Goal: Task Accomplishment & Management: Manage account settings

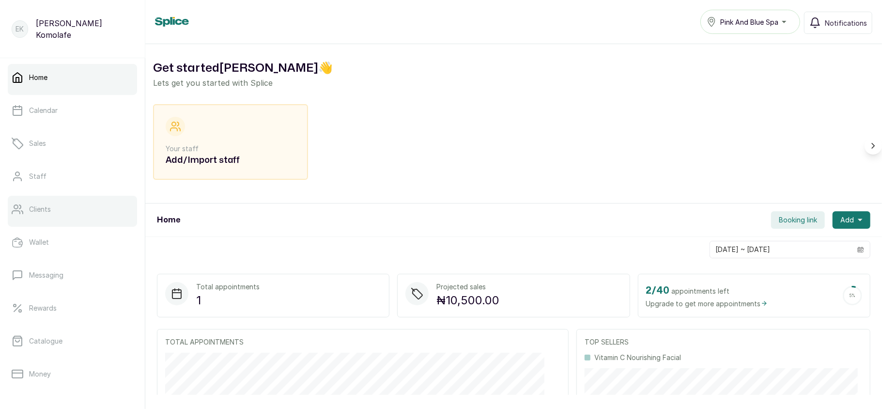
scroll to position [140, 0]
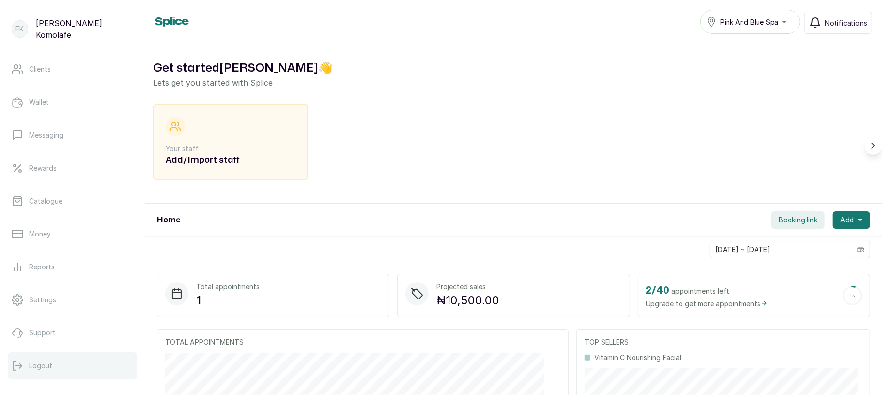
click at [33, 358] on button "Logout" at bounding box center [72, 365] width 129 height 27
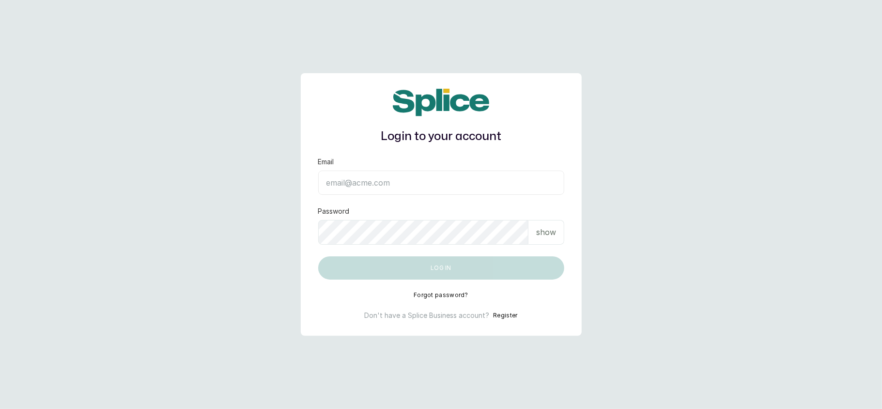
click at [351, 181] on input "Email" at bounding box center [441, 182] width 246 height 24
type input "layo@withsplice.com"
click at [546, 232] on p "show" at bounding box center [546, 232] width 20 height 12
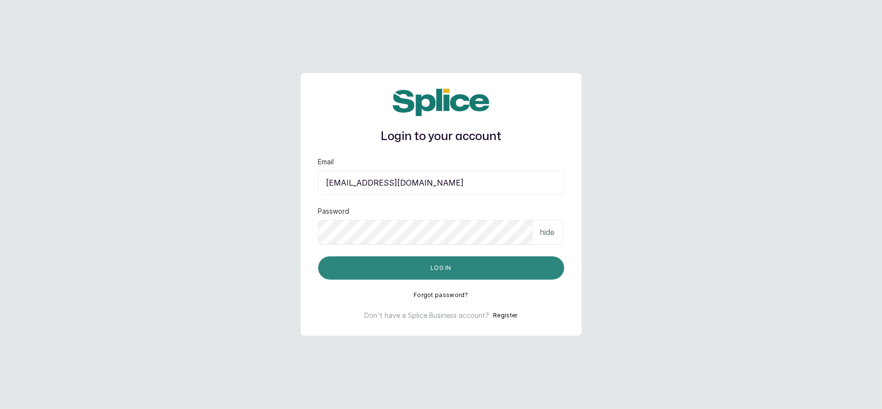
click at [349, 269] on button "Log in" at bounding box center [441, 267] width 246 height 23
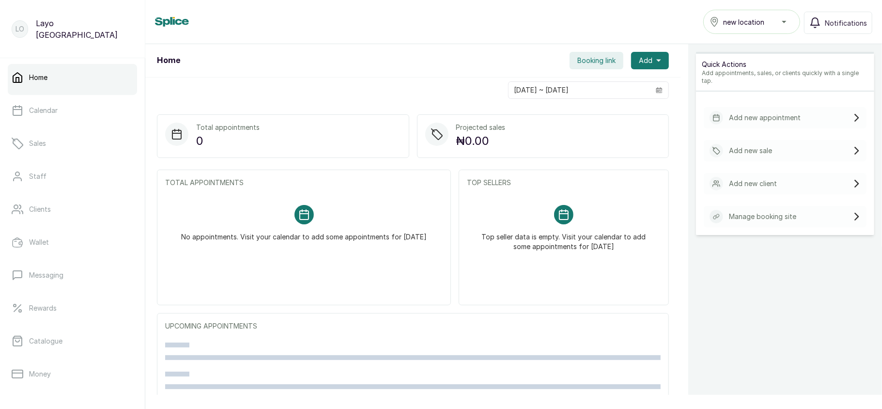
click at [734, 28] on button "new location" at bounding box center [751, 22] width 97 height 24
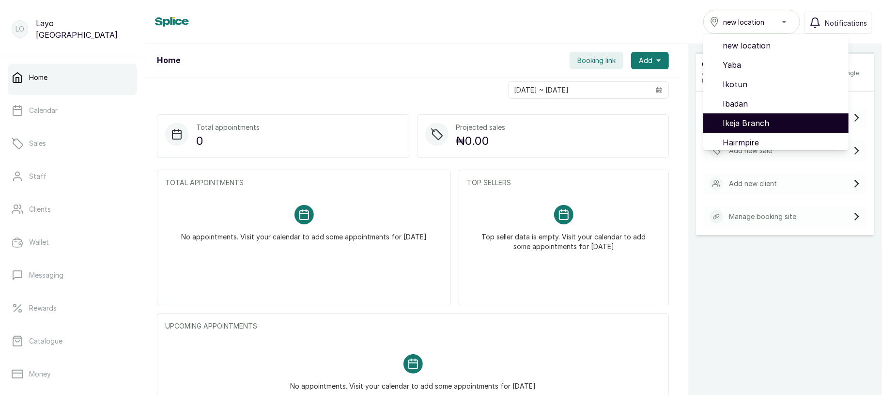
scroll to position [81, 0]
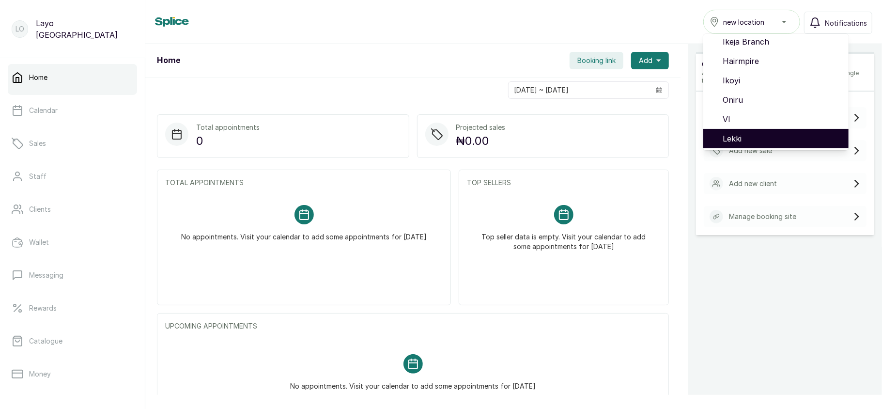
click at [740, 134] on span "Lekki" at bounding box center [781, 139] width 118 height 12
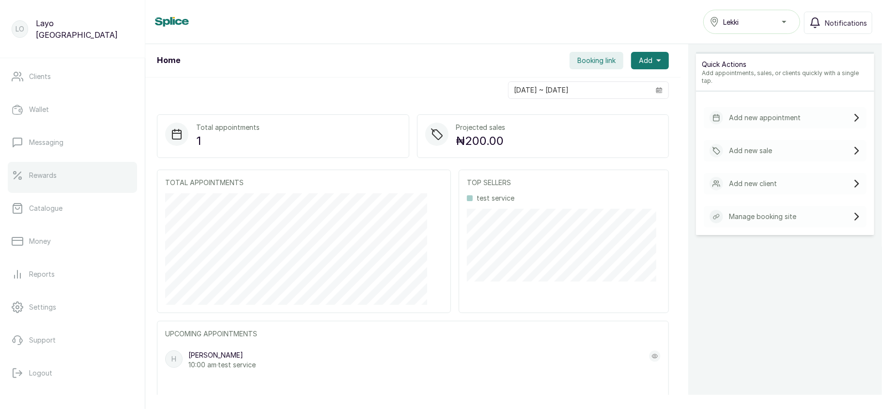
scroll to position [140, 0]
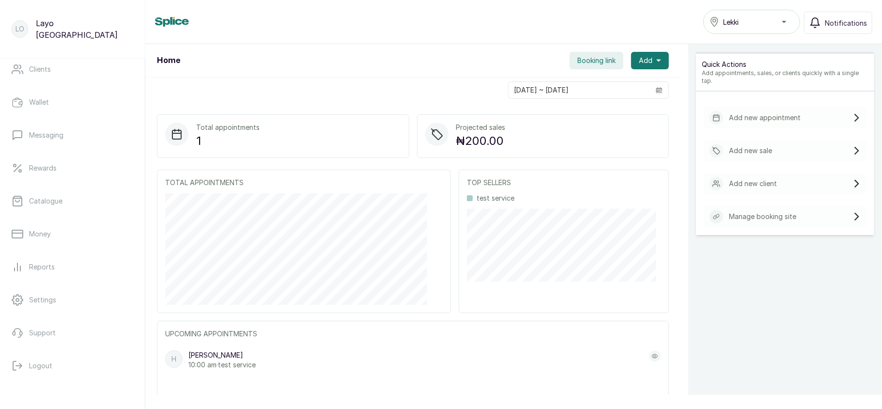
click at [731, 20] on span "Lekki" at bounding box center [730, 22] width 15 height 10
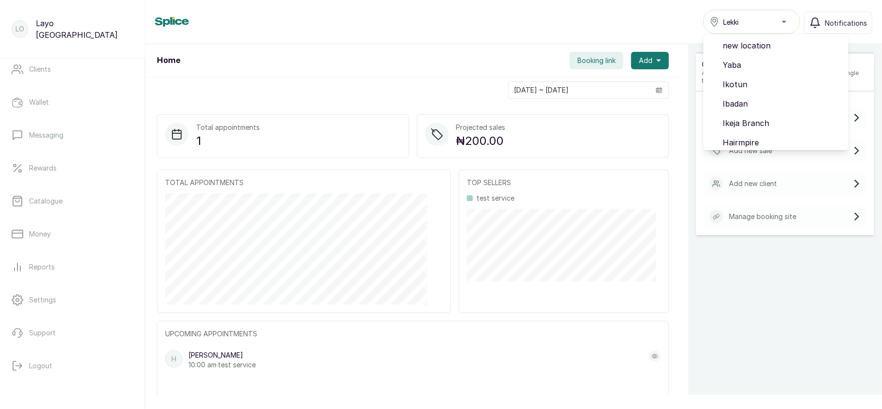
scroll to position [81, 0]
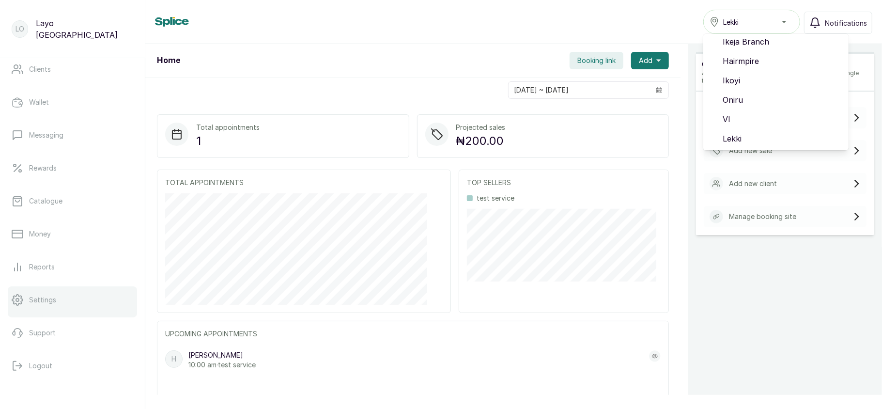
click at [61, 303] on link "Settings" at bounding box center [72, 299] width 129 height 27
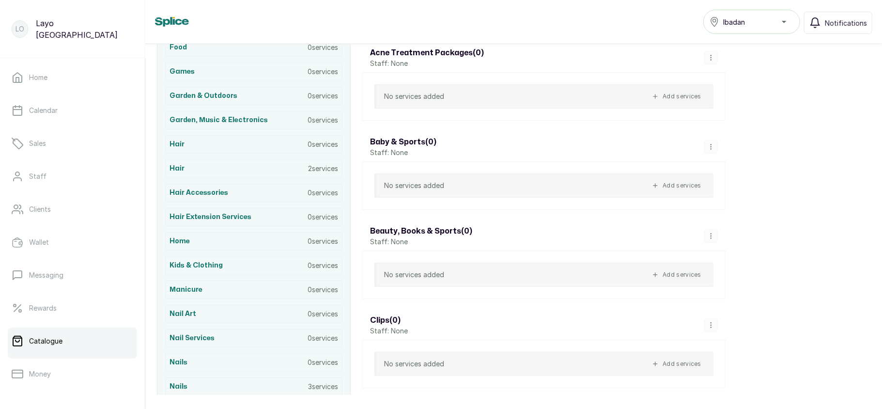
scroll to position [522, 0]
click at [311, 170] on div "Hair 2 services" at bounding box center [253, 168] width 177 height 18
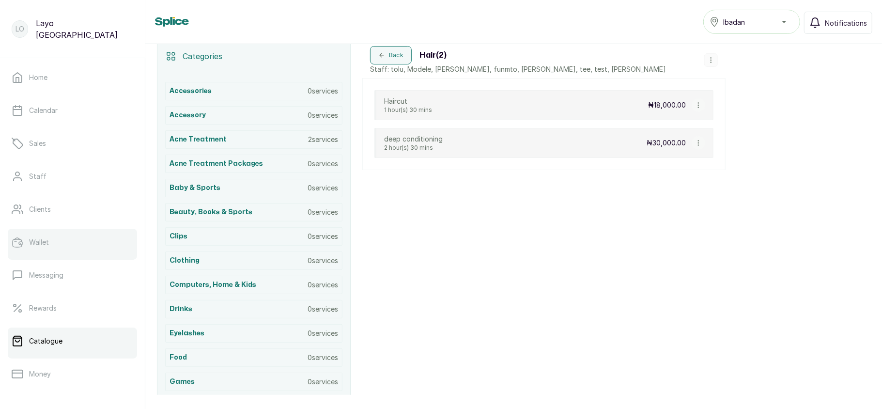
scroll to position [140, 0]
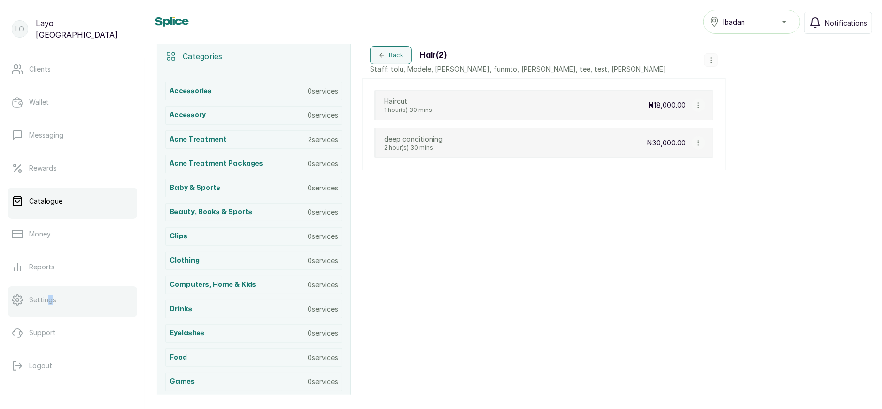
drag, startPoint x: 48, startPoint y: 285, endPoint x: 52, endPoint y: 303, distance: 17.9
click at [52, 303] on ul "Home Calendar Sales Staff Clients Wallet Messaging Rewards Catalogue Money Repo…" at bounding box center [72, 151] width 129 height 455
click at [52, 303] on p "Settings" at bounding box center [42, 300] width 27 height 10
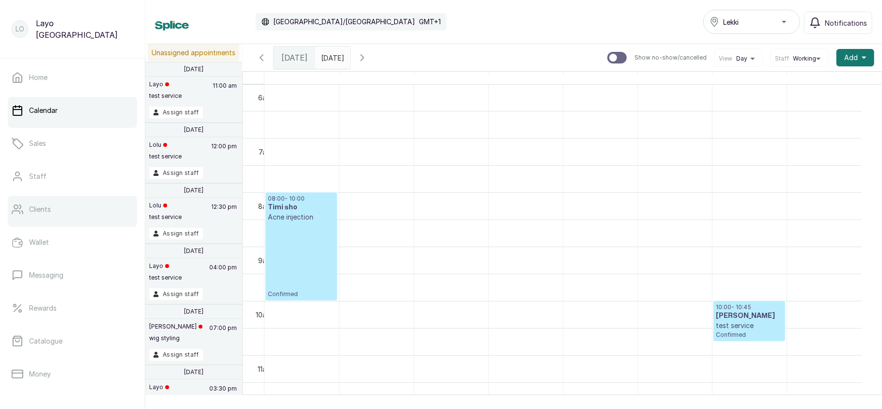
scroll to position [140, 0]
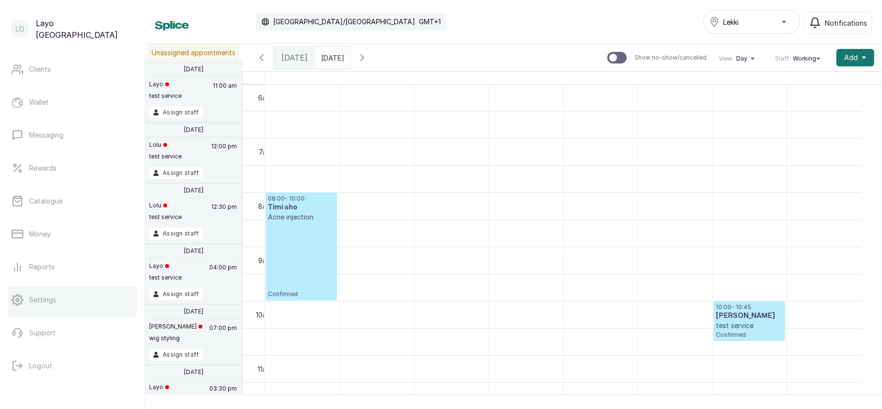
click at [75, 310] on link "Settings" at bounding box center [72, 299] width 129 height 27
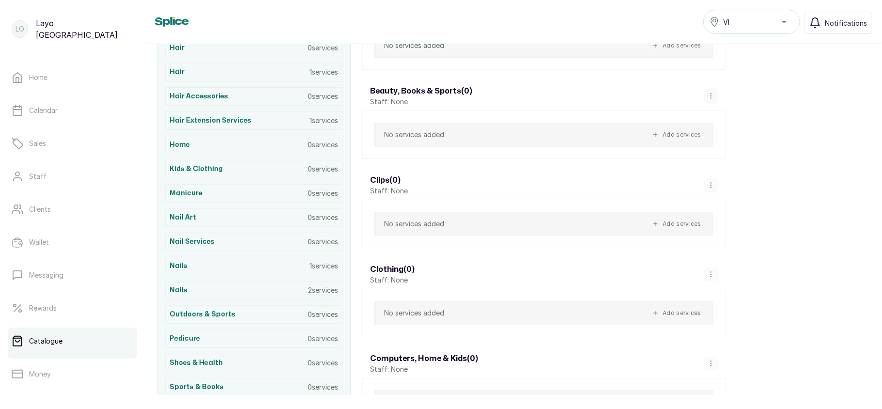
scroll to position [616, 0]
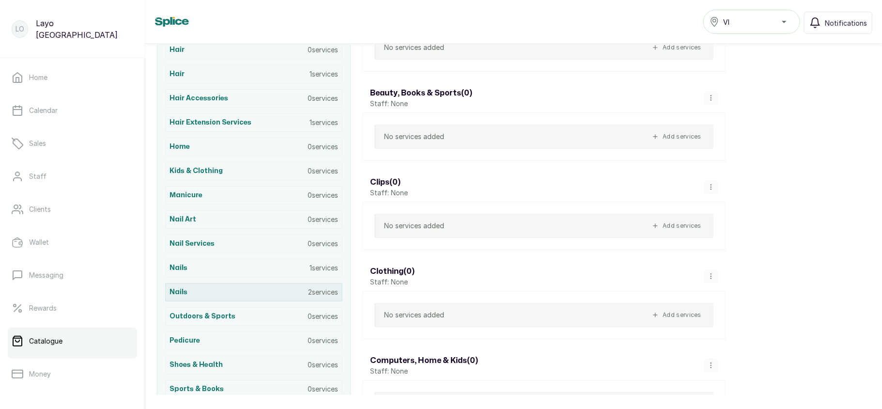
click at [276, 301] on div "Nails 2 services" at bounding box center [253, 292] width 177 height 18
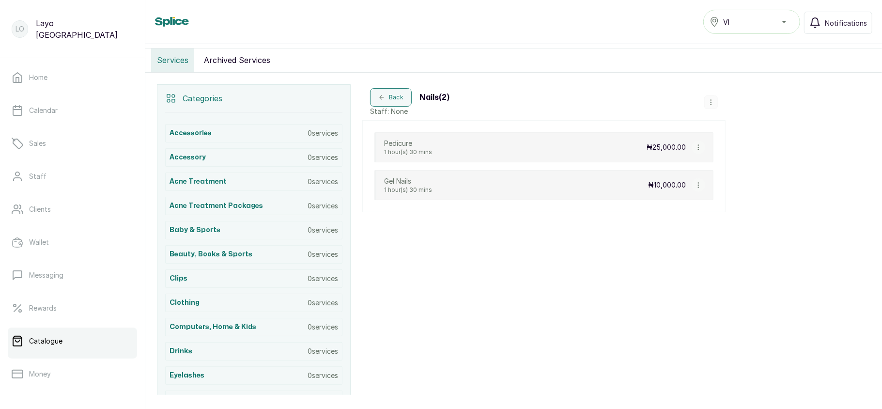
scroll to position [168, 0]
click at [697, 151] on icon "button" at bounding box center [698, 149] width 7 height 7
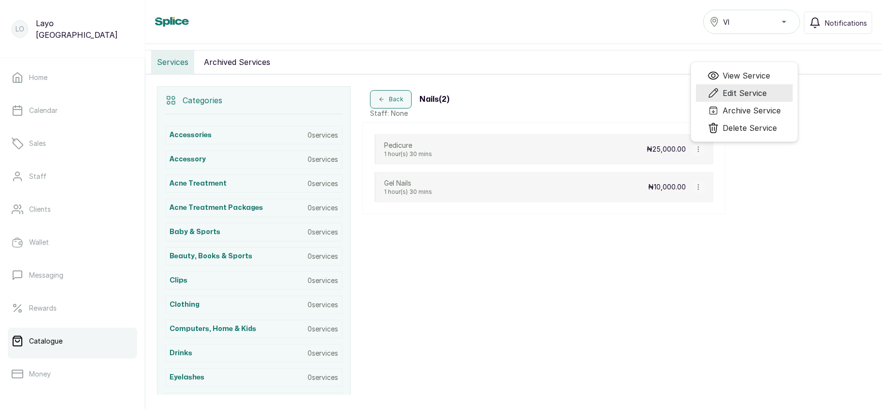
click at [734, 93] on span "Edit Service" at bounding box center [745, 93] width 44 height 12
select select "fixed"
select select "percentage"
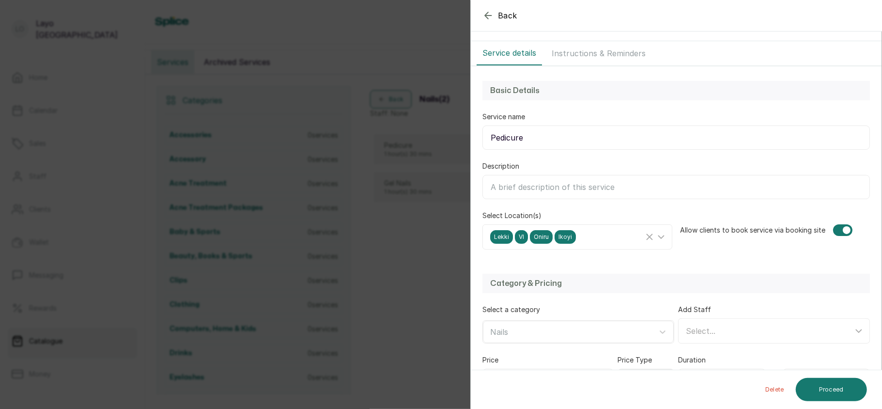
scroll to position [42, 0]
click at [382, 231] on div "Back Service Edit Service Edit the details of this service Service details Inst…" at bounding box center [441, 204] width 882 height 409
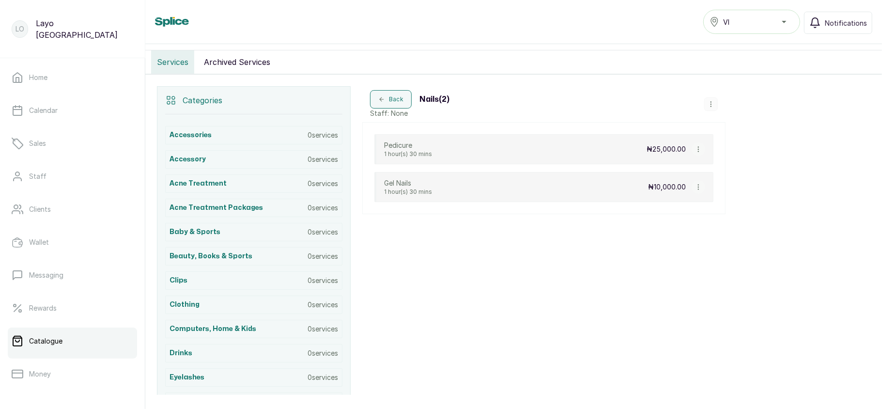
click at [696, 190] on icon "button" at bounding box center [698, 187] width 7 height 7
click at [736, 136] on span "Edit Service" at bounding box center [745, 131] width 44 height 12
select select "fixed"
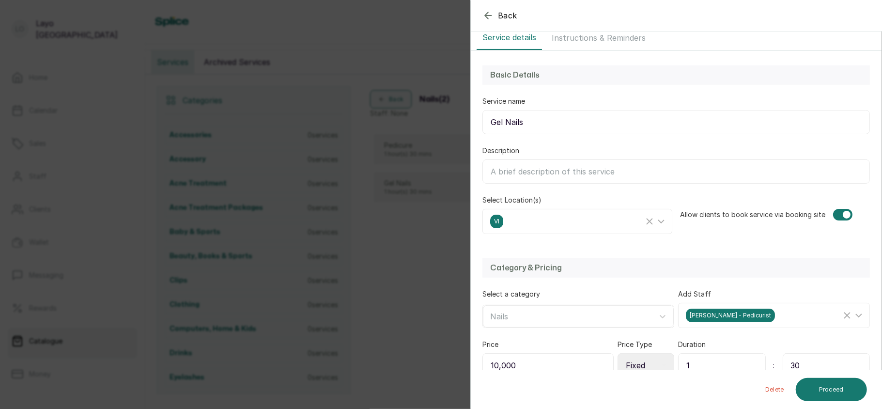
scroll to position [57, 0]
click at [588, 225] on div "VI" at bounding box center [566, 221] width 153 height 14
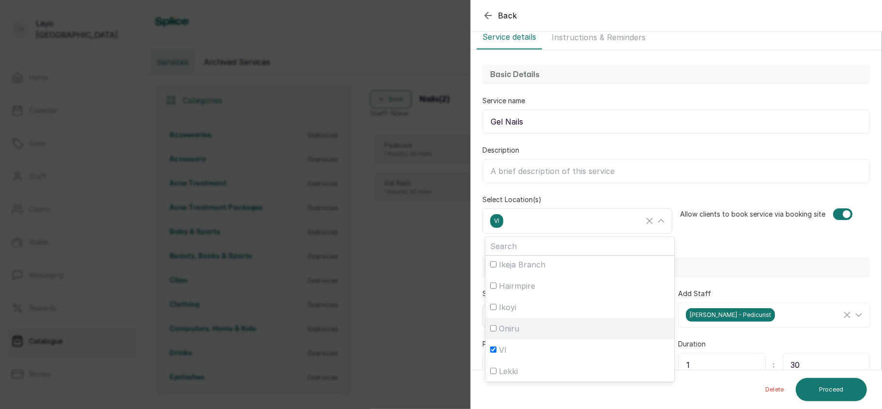
click at [531, 330] on div "Oniru" at bounding box center [579, 328] width 179 height 12
click at [496, 330] on input "Oniru" at bounding box center [493, 328] width 6 height 6
checkbox input "true"
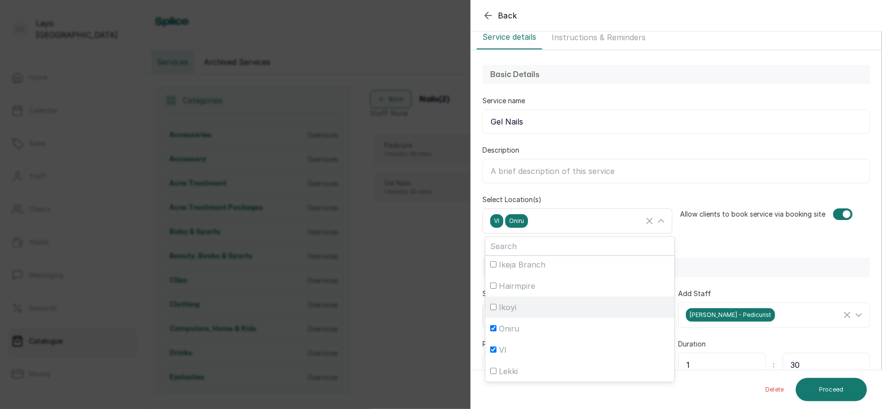
click at [546, 304] on div "Ikoyi" at bounding box center [579, 307] width 179 height 12
click at [496, 304] on input "Ikoyi" at bounding box center [493, 307] width 6 height 6
checkbox input "true"
click at [593, 225] on div "VI Oniru Ikoyi" at bounding box center [566, 221] width 153 height 14
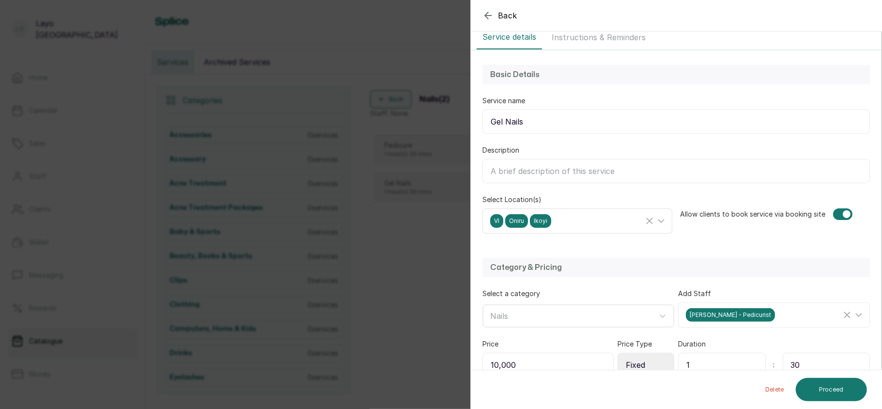
click at [593, 225] on div "VI Oniru Ikoyi" at bounding box center [566, 221] width 153 height 14
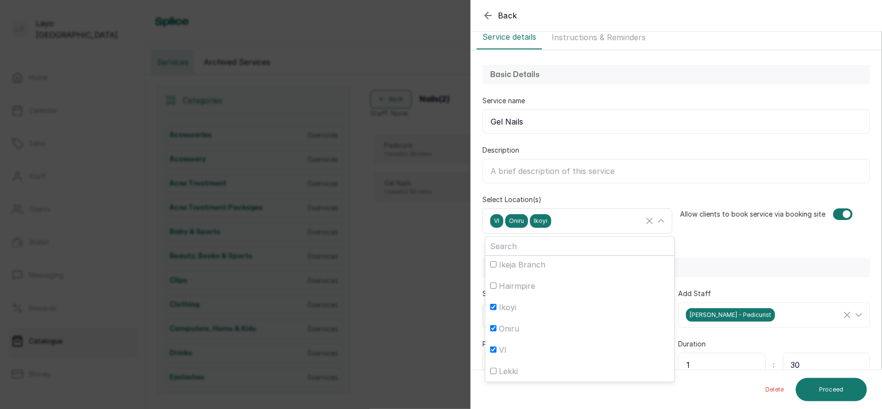
click at [530, 310] on div "Ikoyi" at bounding box center [579, 307] width 179 height 12
click at [496, 310] on input "Ikoyi" at bounding box center [493, 307] width 6 height 6
checkbox input "false"
click at [514, 324] on span "Oniru" at bounding box center [509, 328] width 20 height 12
click at [496, 325] on input "Oniru" at bounding box center [493, 328] width 6 height 6
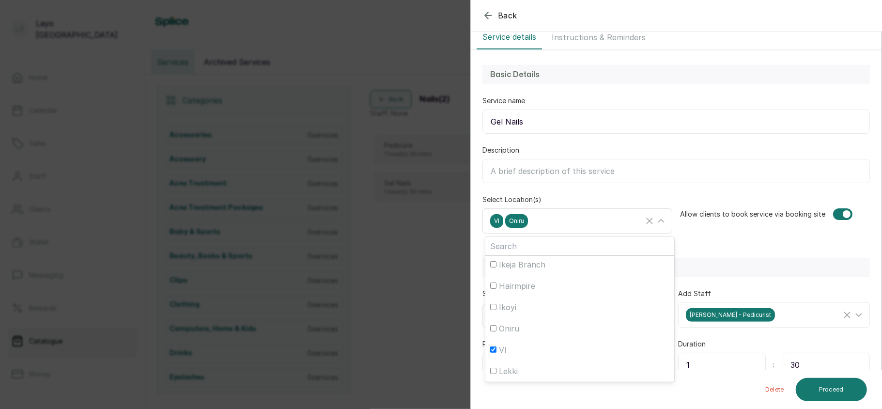
checkbox input "false"
click at [537, 237] on div "Select All new location Yaba Ikotun Ibadan Ikeja Branch Hairmpire Ikoyi Oniru V…" at bounding box center [579, 307] width 189 height 149
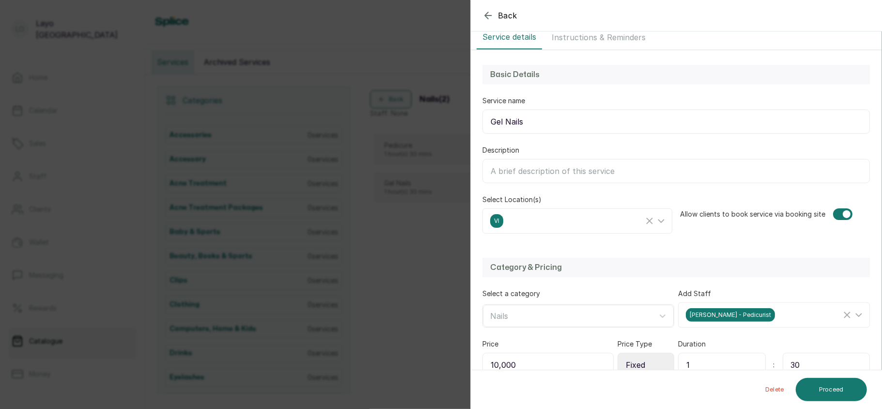
click at [749, 254] on div "Category & Pricing Select a category Nails Add Staff ruth f - Pedicurist Price …" at bounding box center [676, 336] width 411 height 177
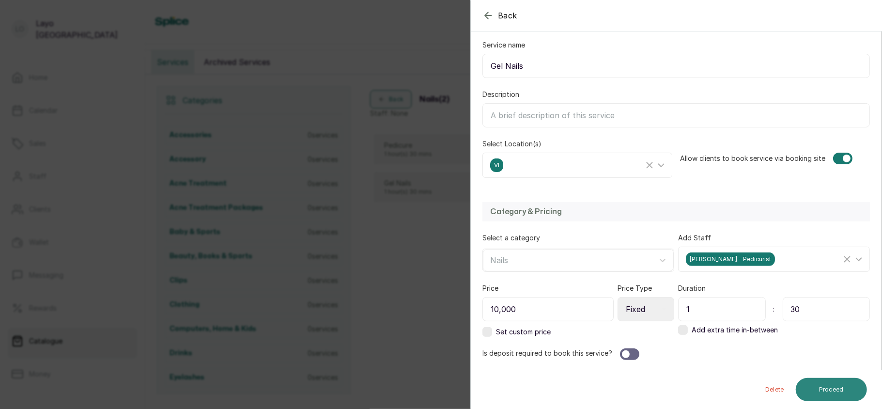
click at [825, 381] on button "Proceed" at bounding box center [831, 389] width 71 height 23
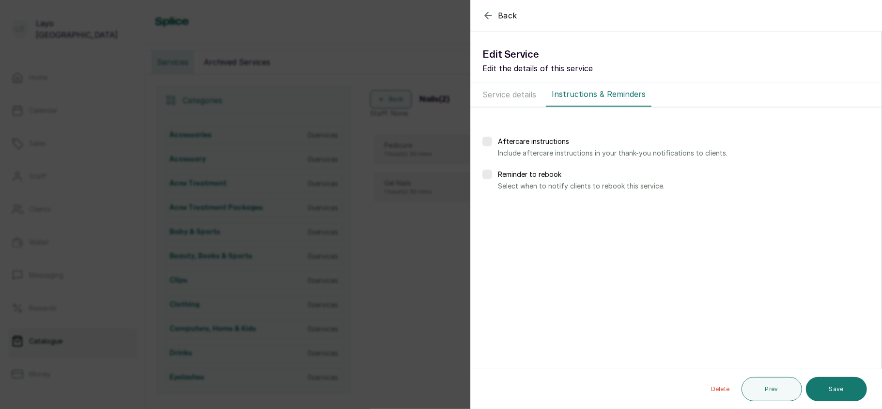
scroll to position [0, 0]
click at [365, 274] on div "Back Service Edit Service Edit the details of this service Service details Inst…" at bounding box center [441, 204] width 882 height 409
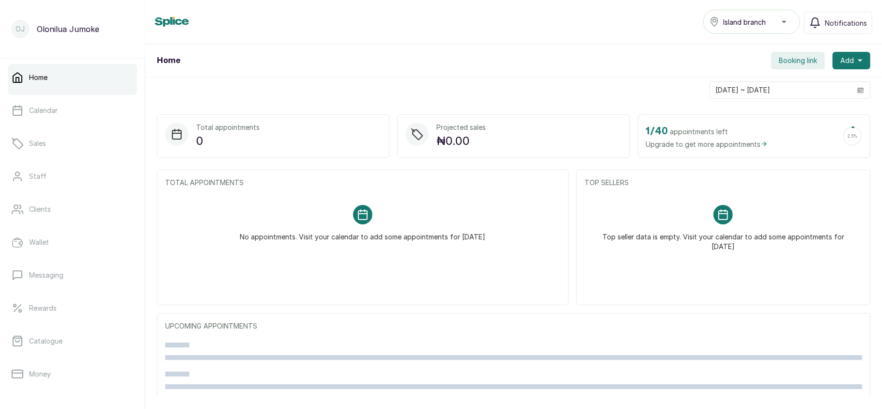
click at [768, 25] on div "Island branch" at bounding box center [751, 22] width 84 height 12
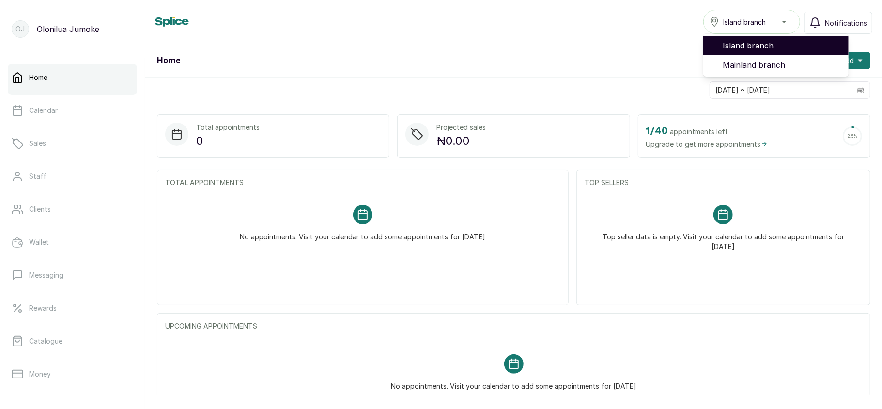
click at [768, 25] on div "Island branch" at bounding box center [751, 22] width 84 height 12
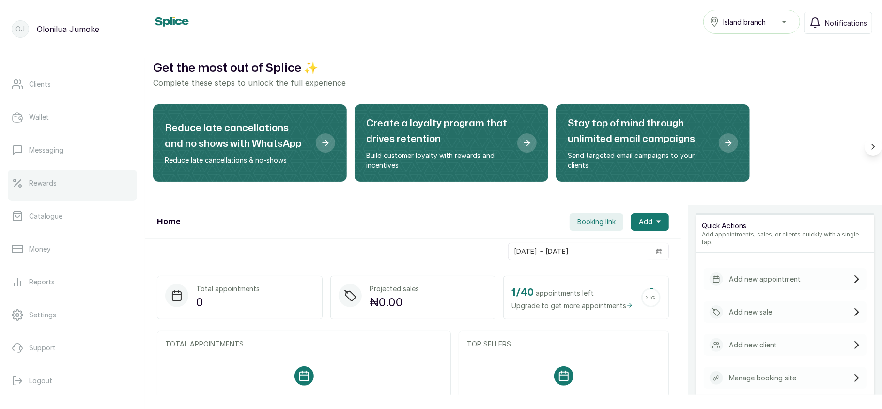
scroll to position [140, 0]
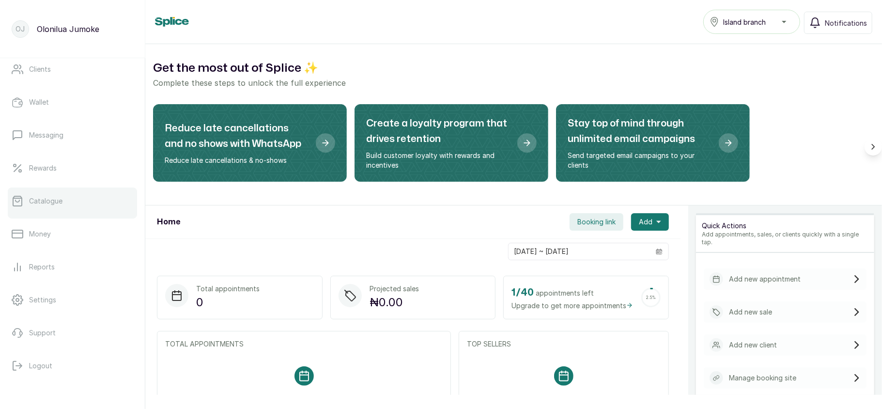
click at [68, 199] on link "Catalogue" at bounding box center [72, 200] width 129 height 27
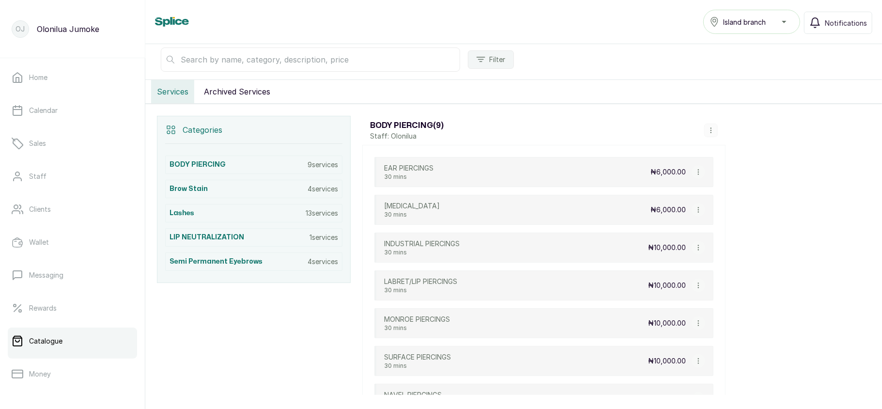
scroll to position [138, 0]
click at [754, 27] on div "Island branch" at bounding box center [751, 22] width 84 height 12
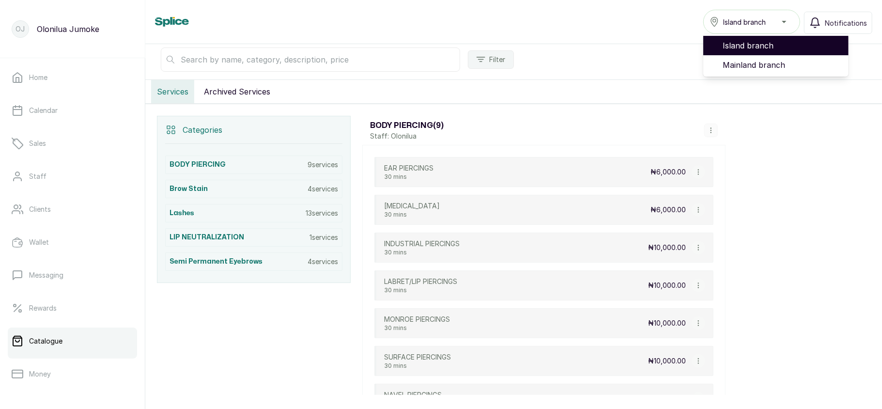
click at [746, 45] on span "Island branch" at bounding box center [781, 46] width 118 height 12
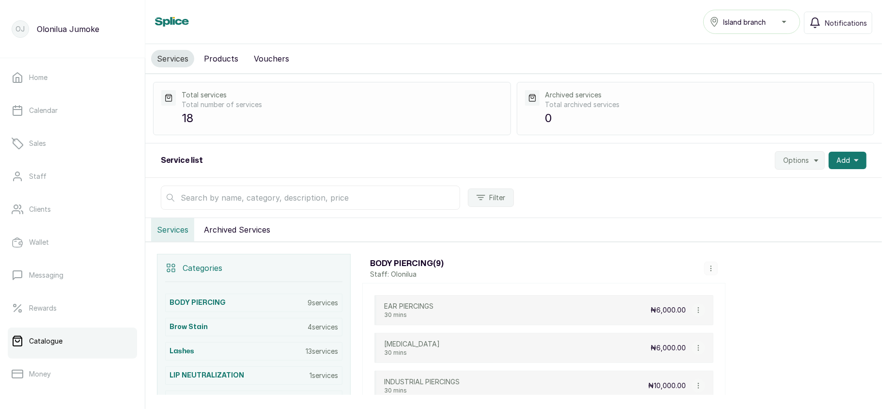
click at [752, 26] on span "Island branch" at bounding box center [744, 22] width 43 height 10
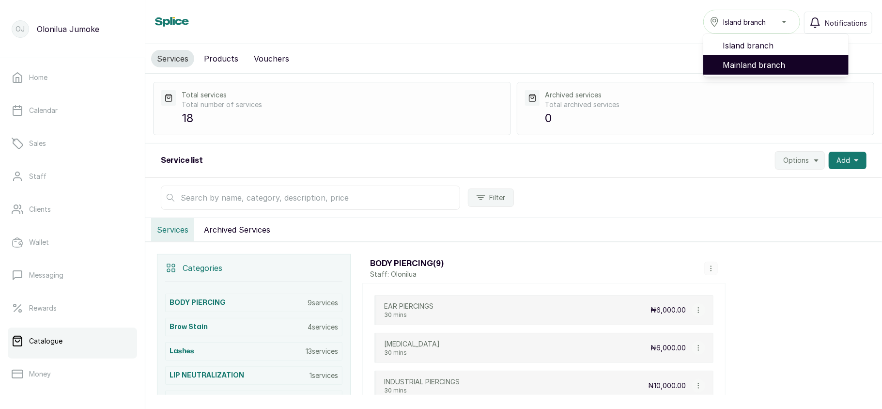
click at [745, 66] on span "Mainland branch" at bounding box center [781, 65] width 118 height 12
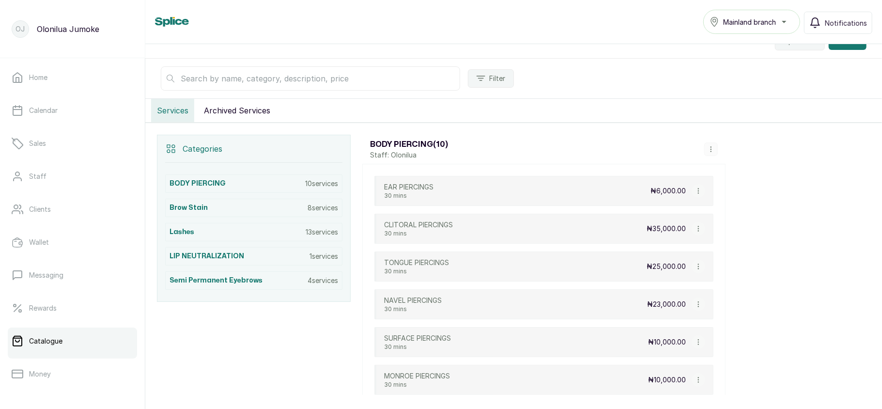
scroll to position [124, 0]
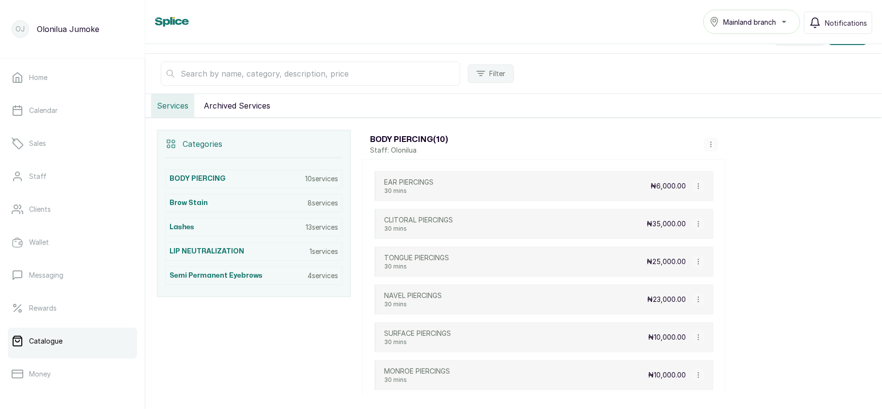
click at [695, 189] on icon "button" at bounding box center [698, 186] width 7 height 7
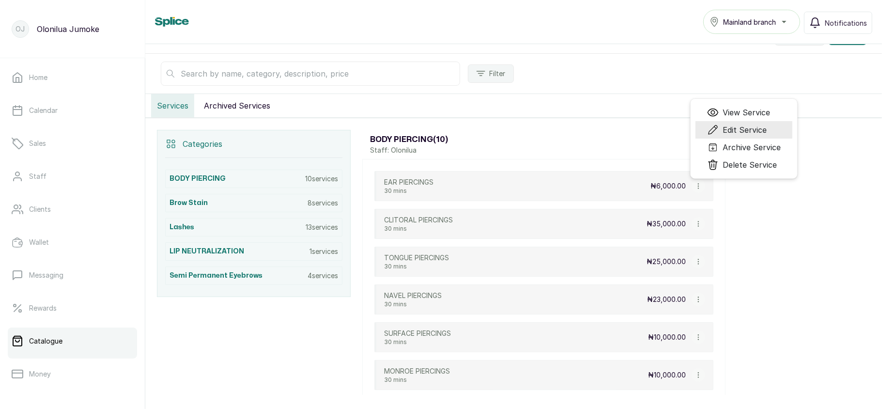
click at [723, 136] on span "Edit Service" at bounding box center [744, 130] width 44 height 12
select select "fixed"
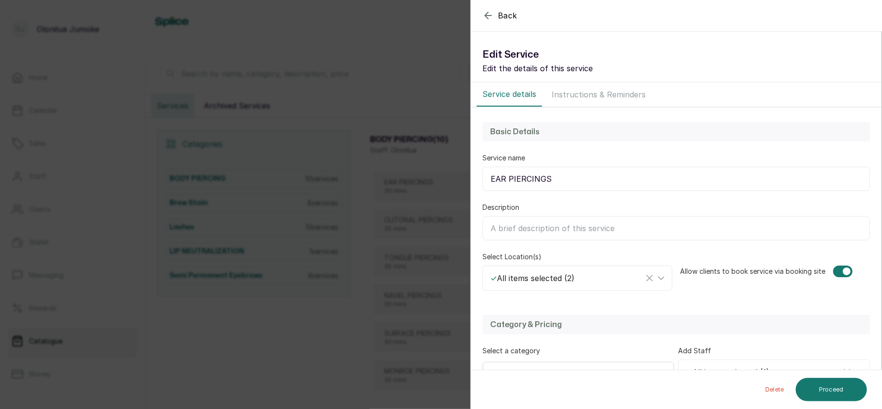
scroll to position [115, 0]
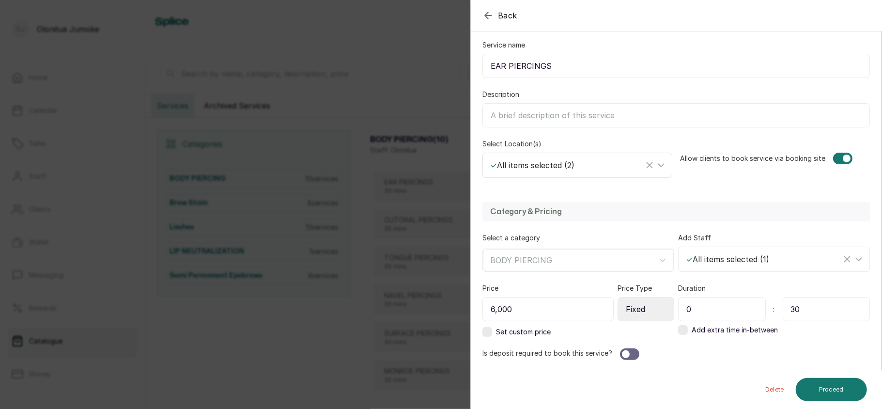
click at [589, 159] on div "✓ All items selected ( 2 )" at bounding box center [566, 165] width 153 height 12
click at [544, 212] on div "Select All" at bounding box center [579, 211] width 179 height 12
click at [496, 212] on input "Select All" at bounding box center [493, 210] width 6 height 6
checkbox input "false"
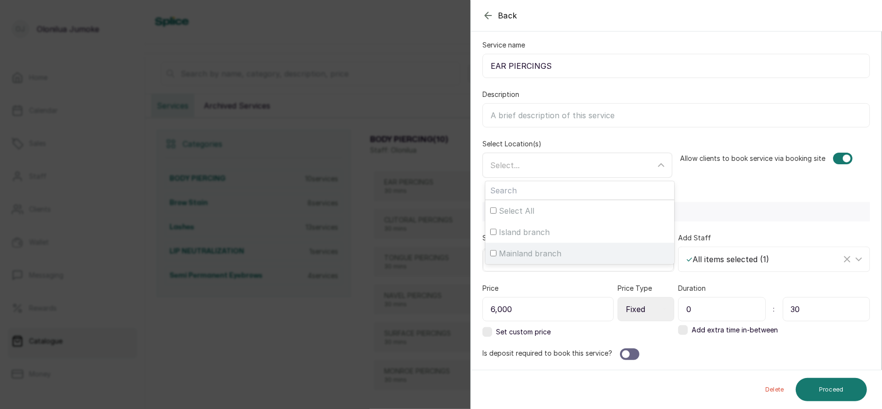
click at [525, 245] on label "Mainland branch" at bounding box center [579, 253] width 189 height 21
click at [496, 250] on input "Mainland branch" at bounding box center [493, 253] width 6 height 6
checkbox input "true"
click at [581, 167] on div "Mainland branch" at bounding box center [566, 165] width 153 height 14
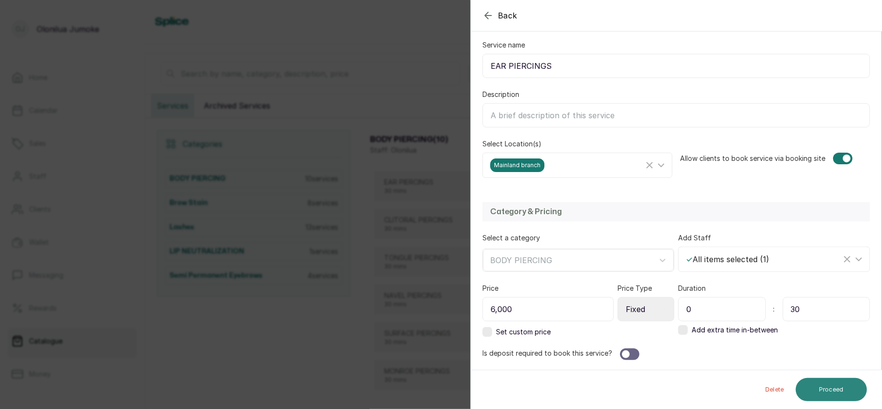
click at [834, 388] on button "Proceed" at bounding box center [831, 389] width 71 height 23
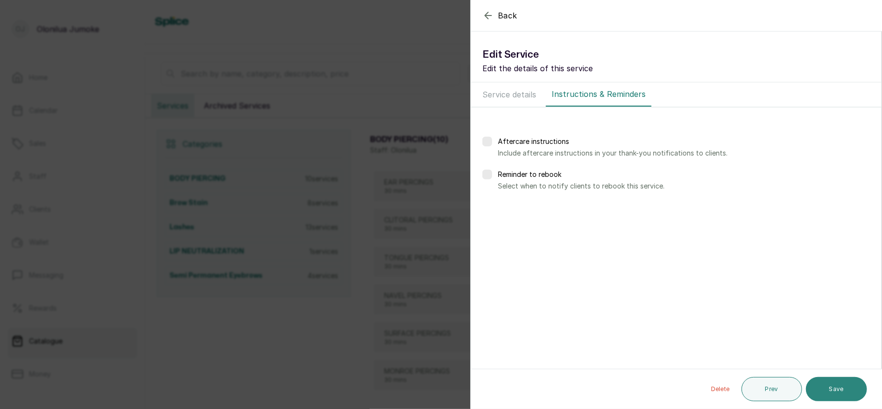
click at [844, 388] on button "Save" at bounding box center [836, 389] width 61 height 24
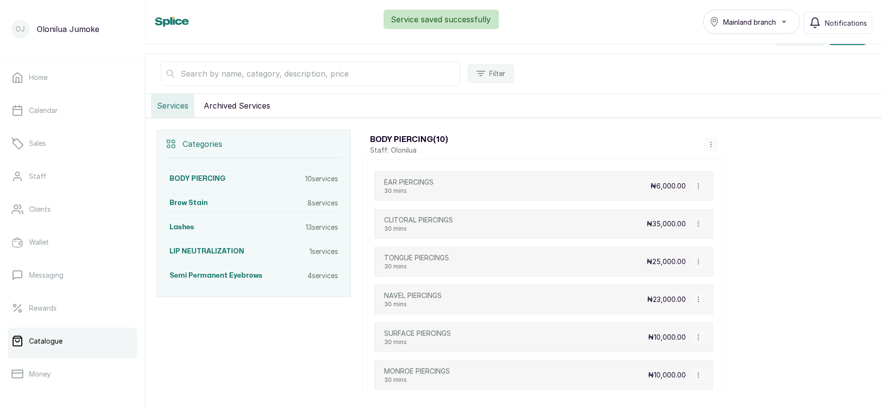
click at [580, 191] on div "EAR PIERCINGS 30 mins ₦6,000.00 View Service Edit Service Archive Service Delet…" at bounding box center [543, 186] width 339 height 30
click at [675, 190] on p "₦6,000.00" at bounding box center [667, 186] width 35 height 10
click at [696, 186] on icon "button" at bounding box center [698, 186] width 7 height 7
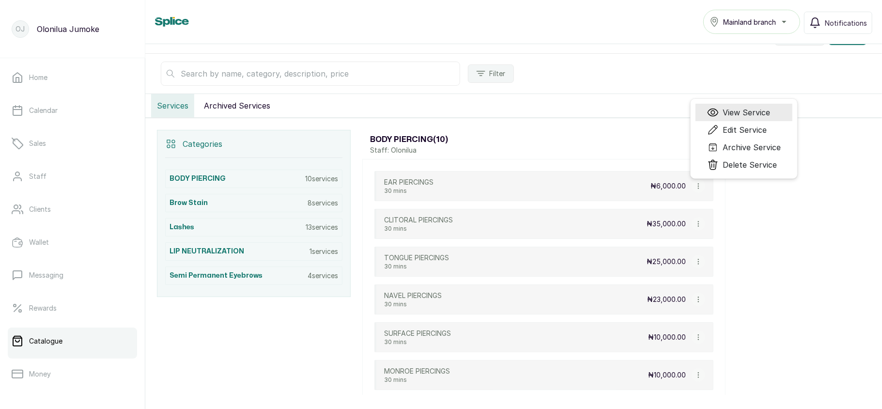
click at [734, 115] on span "View Service" at bounding box center [745, 113] width 47 height 12
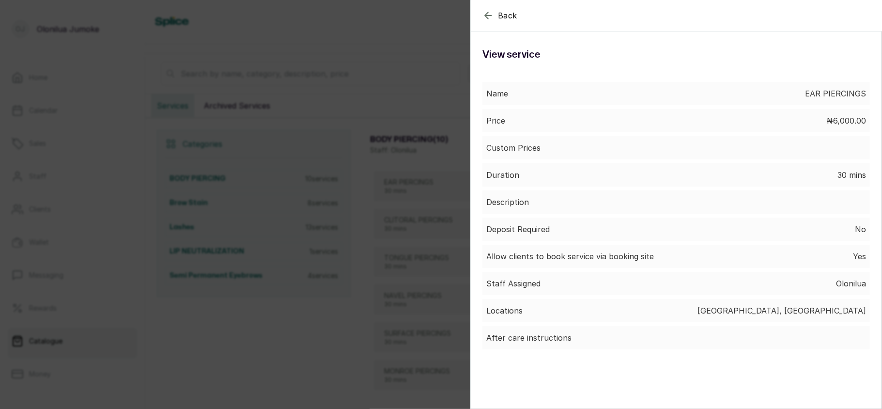
click at [404, 265] on div "Back Service View service Name EAR PIERCINGS Price ₦6,000.00 Custom Prices Dura…" at bounding box center [441, 204] width 882 height 409
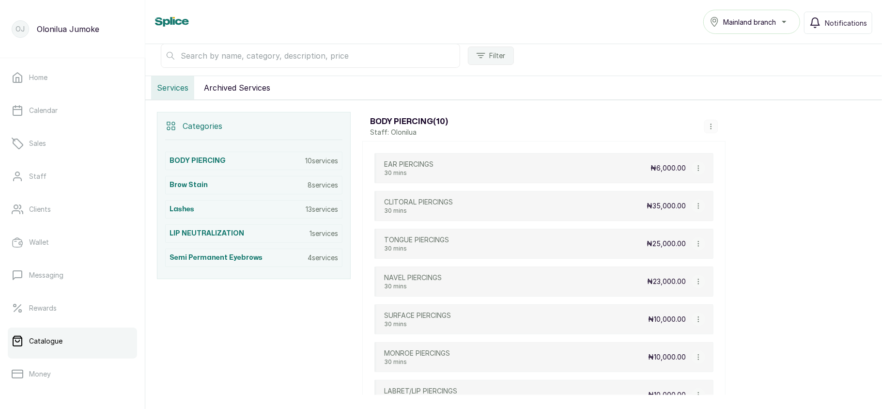
scroll to position [134, 0]
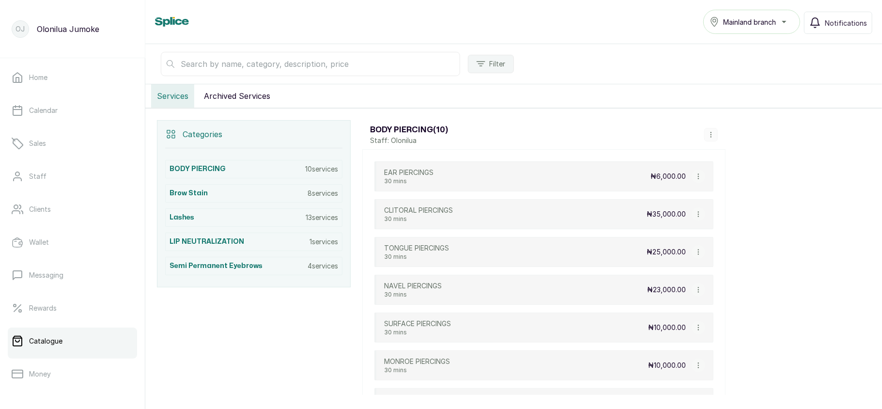
click at [695, 177] on icon "button" at bounding box center [698, 176] width 7 height 7
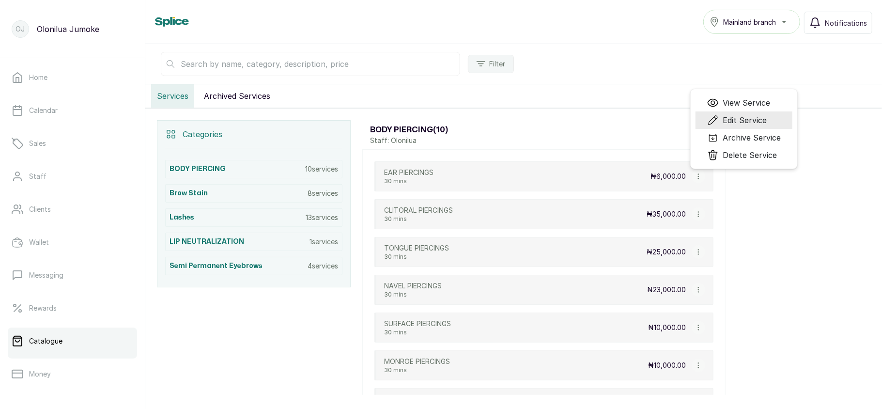
click at [709, 121] on icon "Menu" at bounding box center [713, 120] width 12 height 12
select select "fixed"
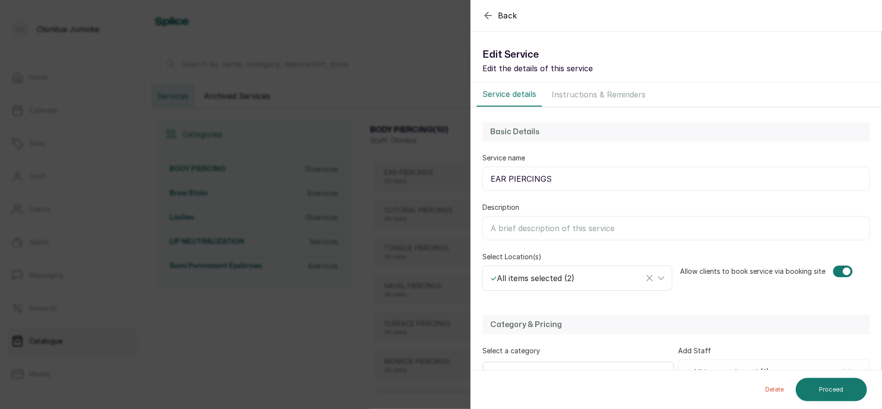
click at [551, 278] on div "✓ All items selected ( 2 )" at bounding box center [566, 278] width 153 height 12
click at [487, 321] on label "Select All" at bounding box center [579, 323] width 189 height 21
click at [490, 321] on input "Select All" at bounding box center [493, 323] width 6 height 6
checkbox input "false"
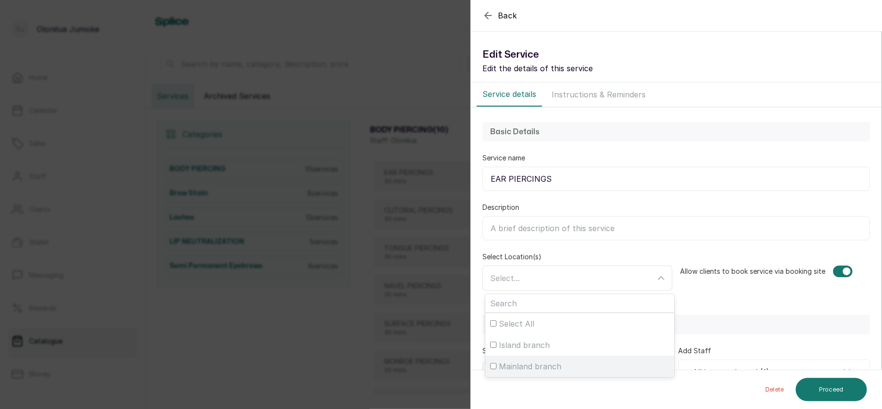
click at [514, 366] on span "Mainland branch" at bounding box center [530, 366] width 62 height 12
click at [496, 366] on input "Mainland branch" at bounding box center [493, 366] width 6 height 6
checkbox input "true"
click at [579, 277] on div "Mainland branch" at bounding box center [566, 278] width 153 height 14
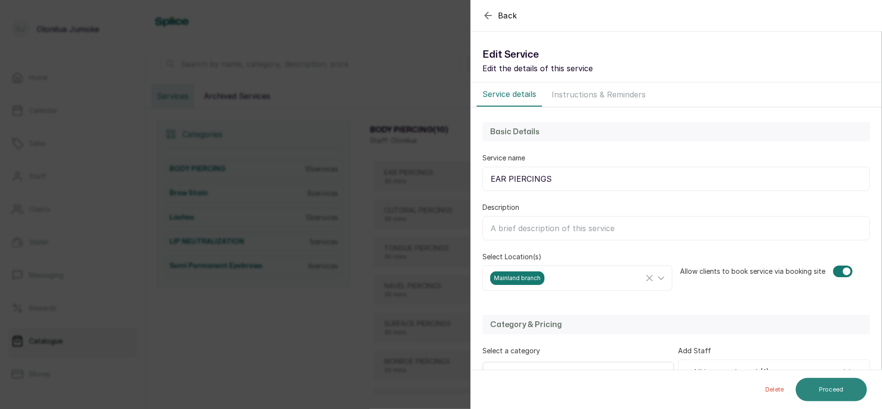
click at [832, 388] on button "Proceed" at bounding box center [831, 389] width 71 height 23
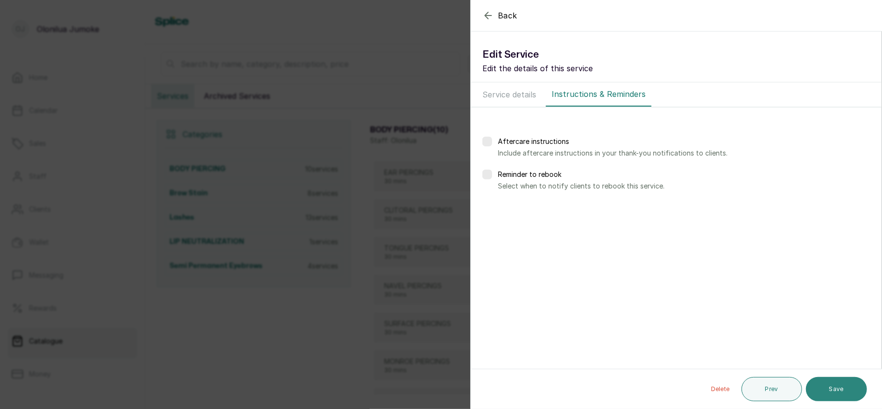
click at [853, 389] on button "Save" at bounding box center [836, 389] width 61 height 24
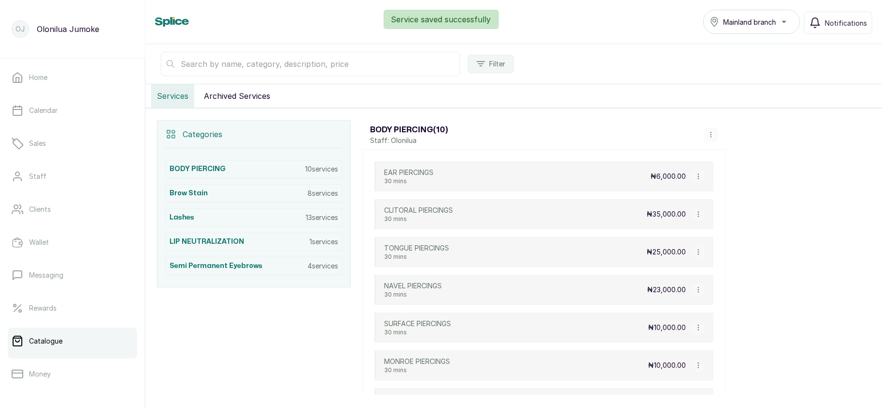
click at [692, 177] on button "button" at bounding box center [698, 176] width 14 height 14
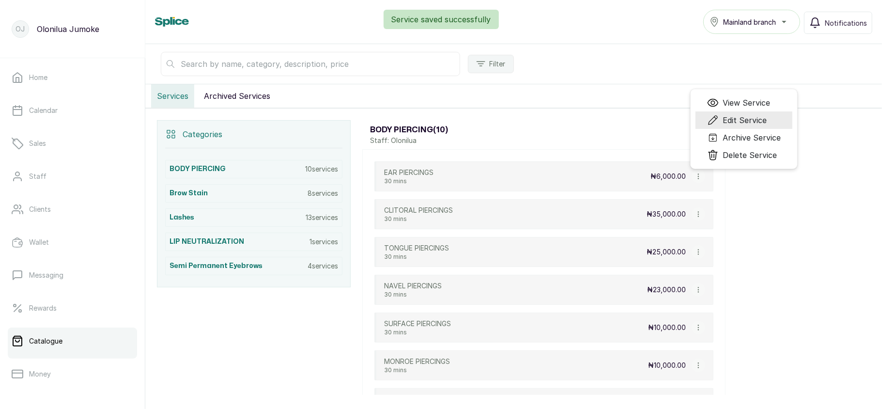
click at [732, 117] on li "Edit Service" at bounding box center [743, 119] width 97 height 17
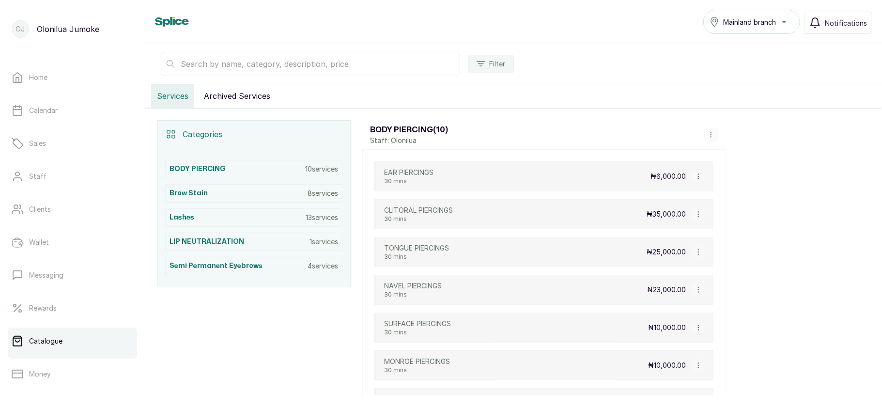
click at [697, 174] on button "button" at bounding box center [698, 176] width 14 height 14
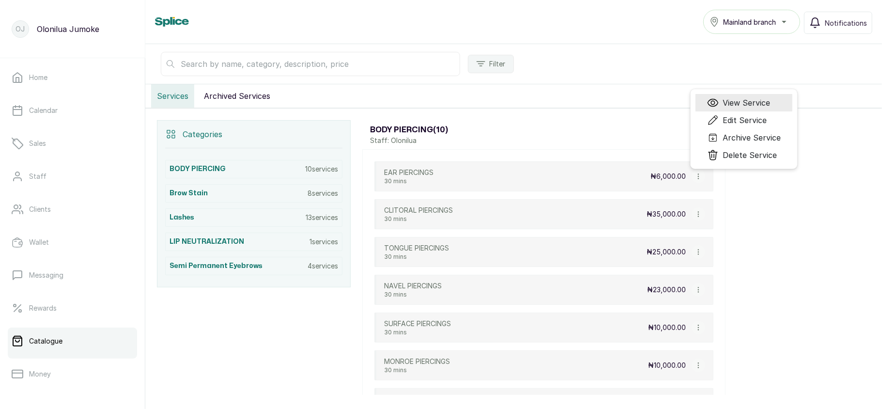
click at [731, 98] on li "View Service" at bounding box center [743, 102] width 97 height 17
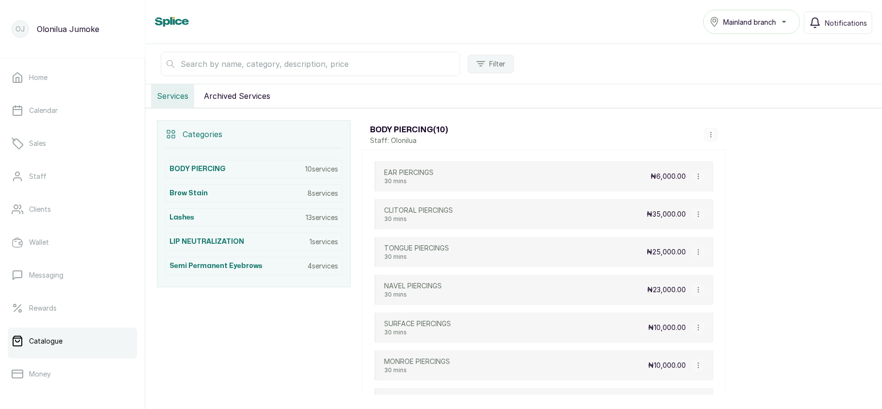
click at [692, 183] on div "₦6,000.00 View Service Edit Service Archive Service Delete Service" at bounding box center [677, 176] width 55 height 14
click at [695, 179] on icon "button" at bounding box center [698, 176] width 7 height 7
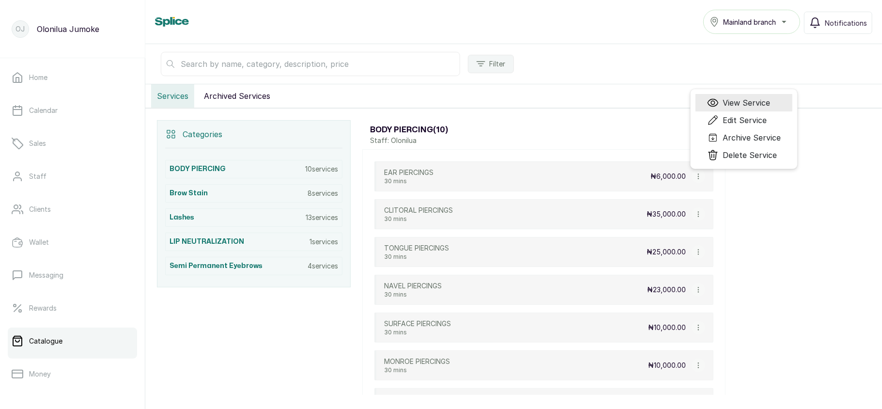
click at [742, 101] on span "View Service" at bounding box center [745, 103] width 47 height 12
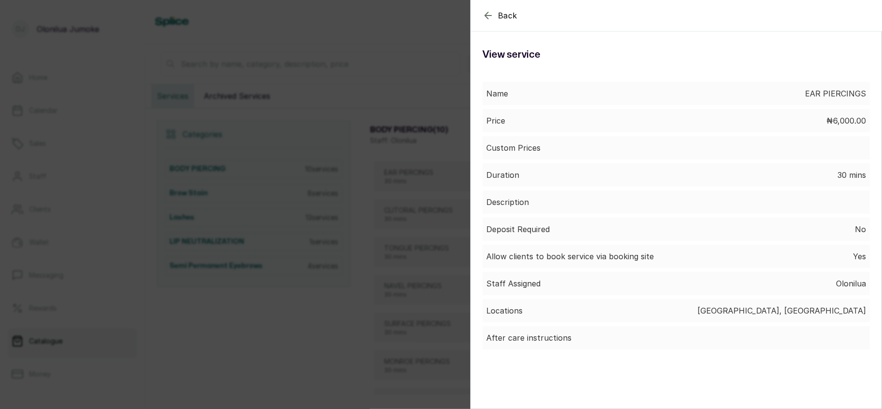
click at [437, 315] on div "Back Service View service Name EAR PIERCINGS Price ₦6,000.00 Custom Prices Dura…" at bounding box center [441, 204] width 882 height 409
